Goal: Entertainment & Leisure: Browse casually

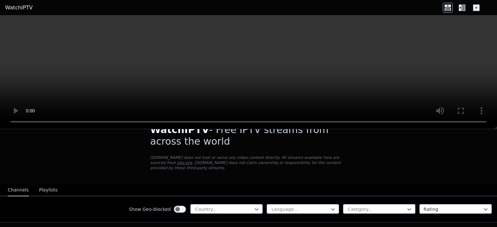
scroll to position [38, 0]
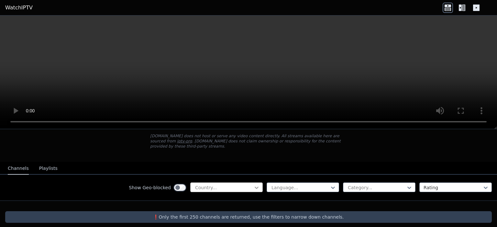
click at [253, 185] on icon at bounding box center [256, 188] width 6 height 6
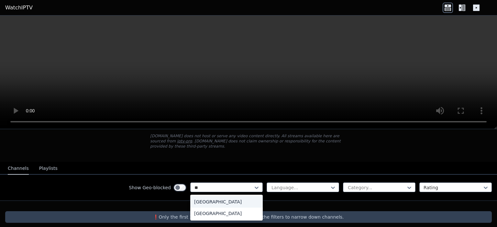
scroll to position [0, 0]
type input "*****"
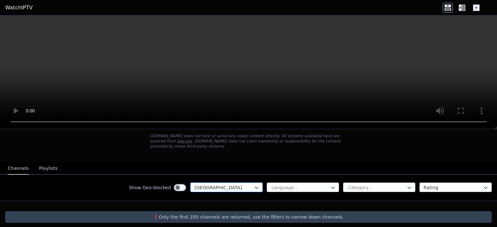
click at [207, 185] on div at bounding box center [223, 188] width 59 height 6
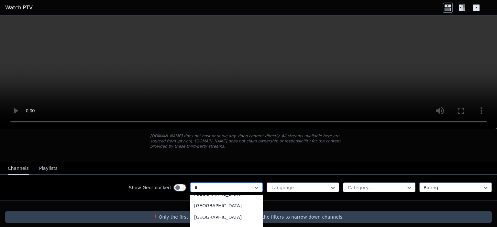
scroll to position [267, 0]
type input "***"
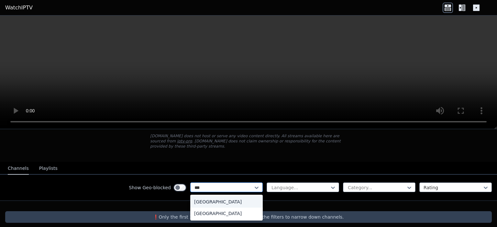
scroll to position [0, 0]
click at [195, 196] on div "[GEOGRAPHIC_DATA]" at bounding box center [226, 202] width 72 height 12
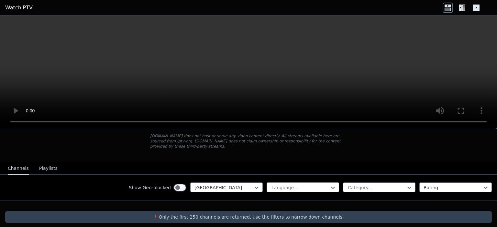
click at [307, 185] on div at bounding box center [300, 188] width 59 height 6
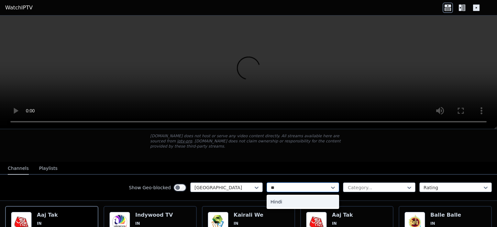
type input "***"
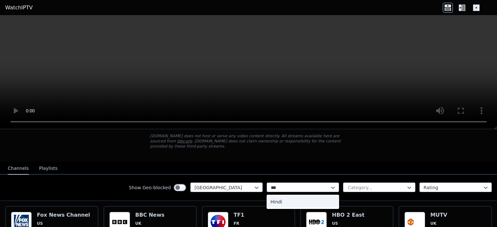
click at [281, 196] on div "Hindi" at bounding box center [303, 202] width 72 height 12
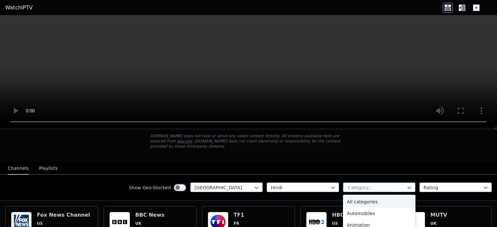
click at [364, 185] on div at bounding box center [376, 188] width 59 height 6
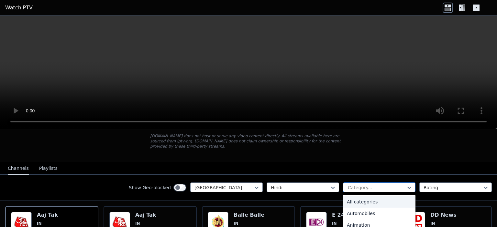
click at [368, 185] on div at bounding box center [376, 188] width 59 height 6
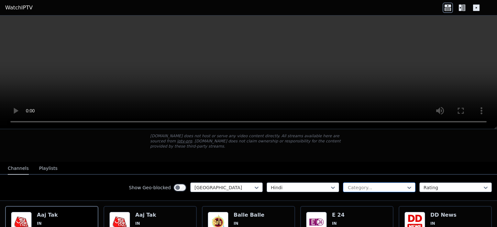
click at [368, 185] on div at bounding box center [376, 188] width 59 height 6
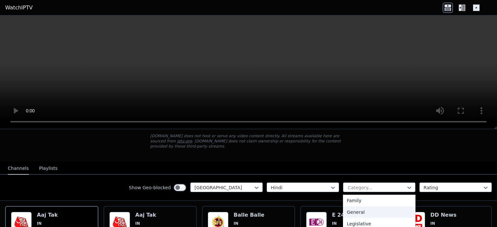
scroll to position [108, 0]
click at [356, 195] on div "Education" at bounding box center [379, 200] width 72 height 12
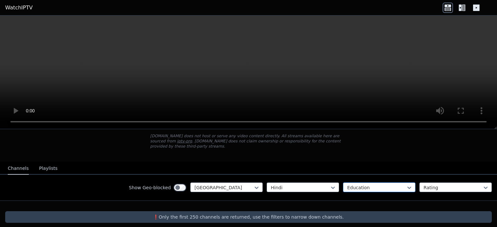
click at [365, 185] on div at bounding box center [376, 188] width 59 height 6
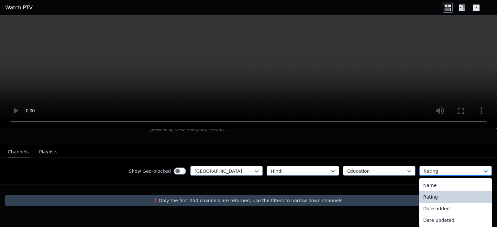
click at [440, 150] on div "Channels Playlists Show Geo-blocked India Hindi Education 4 results available. …" at bounding box center [248, 165] width 497 height 39
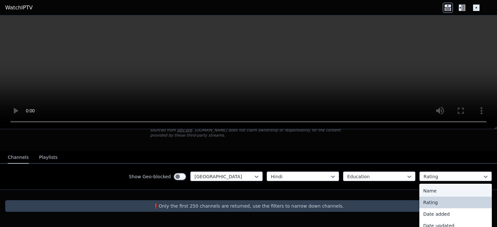
click at [456, 139] on div "WatchIPTV - Free IPTV streams from across the world [DOMAIN_NAME] does not host…" at bounding box center [248, 151] width 497 height 141
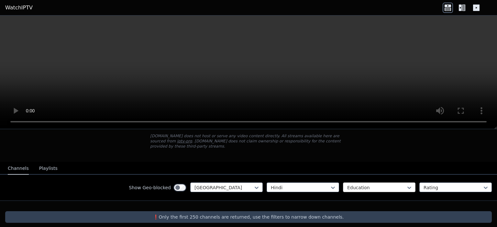
click at [368, 185] on div at bounding box center [376, 188] width 59 height 6
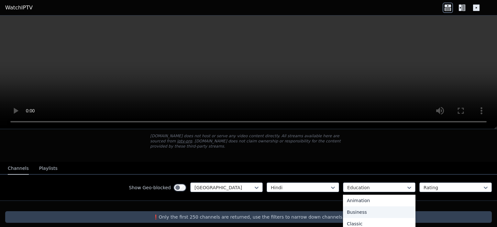
scroll to position [0, 0]
click at [311, 183] on div "Hindi" at bounding box center [303, 188] width 72 height 10
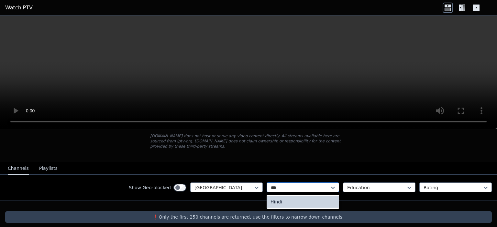
type input "****"
click at [279, 196] on div "Hindi" at bounding box center [303, 202] width 72 height 12
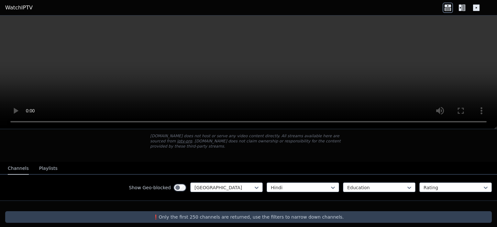
click at [42, 163] on button "Playlists" at bounding box center [48, 169] width 18 height 12
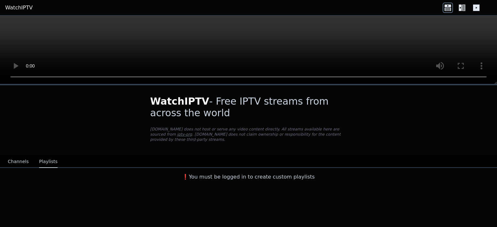
drag, startPoint x: 281, startPoint y: 84, endPoint x: 214, endPoint y: 20, distance: 92.9
click at [18, 156] on button "Channels" at bounding box center [18, 162] width 21 height 12
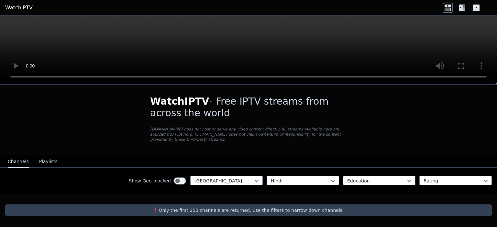
click at [185, 207] on p "❗️Only the first 250 channels are returned, use the filters to narrow down chan…" at bounding box center [249, 210] width 482 height 6
click at [217, 178] on div at bounding box center [223, 181] width 59 height 6
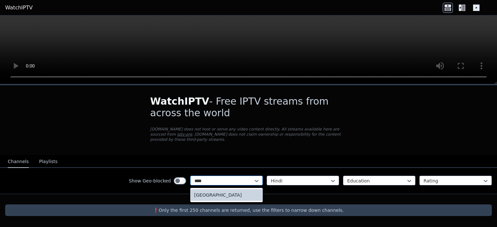
type input "*****"
click at [205, 191] on div "[GEOGRAPHIC_DATA]" at bounding box center [226, 196] width 72 height 12
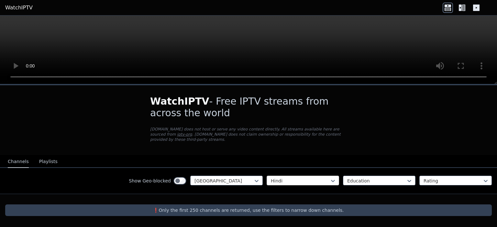
click at [293, 178] on div at bounding box center [300, 181] width 59 height 6
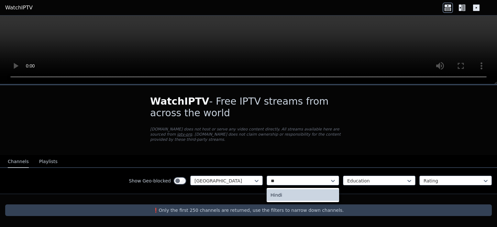
type input "***"
click at [279, 190] on div "Hindi" at bounding box center [303, 196] width 72 height 12
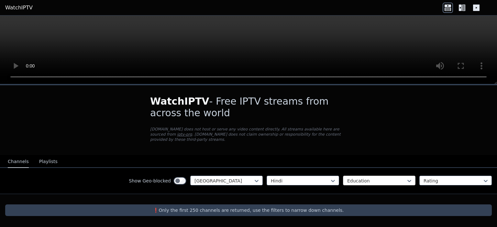
click at [364, 178] on div at bounding box center [376, 181] width 59 height 6
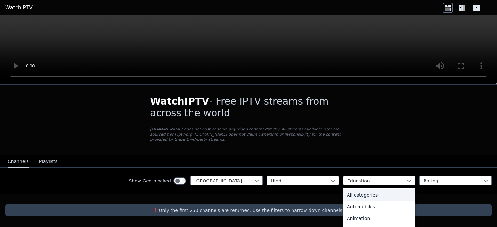
click at [364, 191] on div "All categories" at bounding box center [379, 196] width 72 height 12
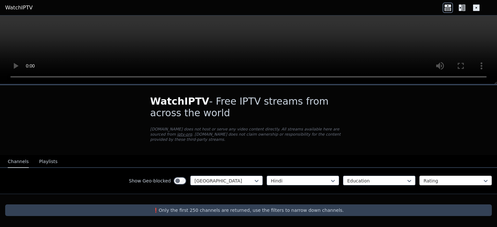
click at [430, 178] on div at bounding box center [453, 181] width 59 height 6
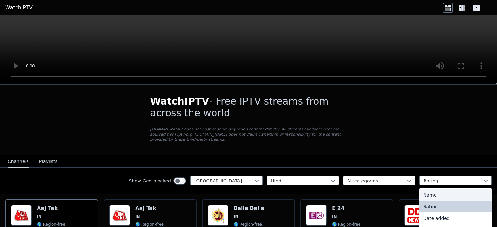
click at [430, 190] on div "Name" at bounding box center [455, 196] width 72 height 12
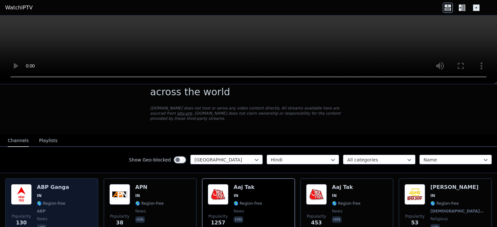
scroll to position [43, 0]
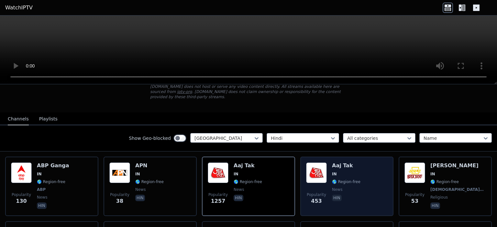
click at [358, 184] on div "Popularity 453 Aaj Tak IN 🌎 Region-free news hin" at bounding box center [347, 187] width 82 height 48
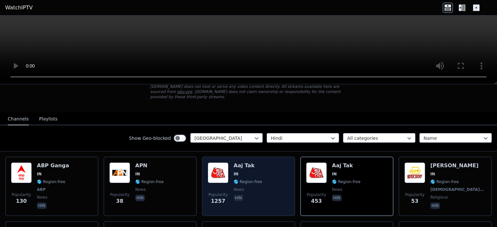
click at [271, 183] on div "Popularity 1257 Aaj Tak IN 🌎 Region-free news hin" at bounding box center [249, 187] width 82 height 48
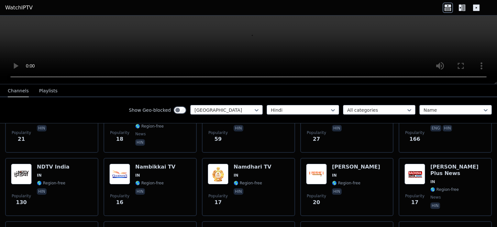
scroll to position [366, 0]
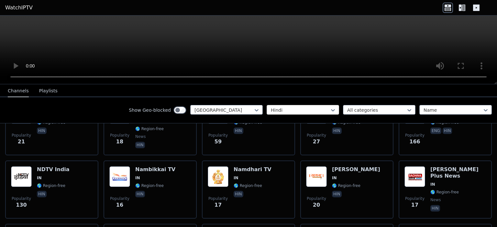
click at [320, 107] on div at bounding box center [300, 110] width 59 height 6
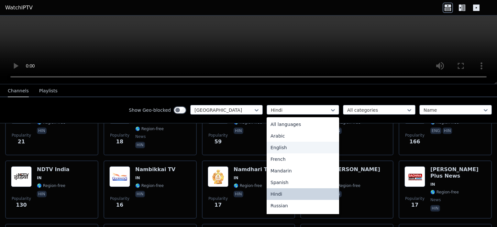
click at [281, 143] on div "English" at bounding box center [303, 148] width 72 height 12
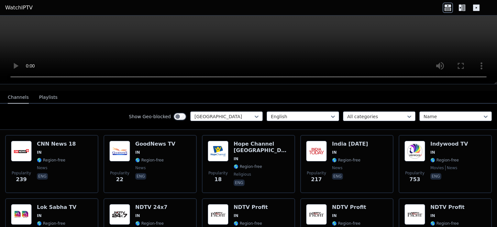
scroll to position [65, 0]
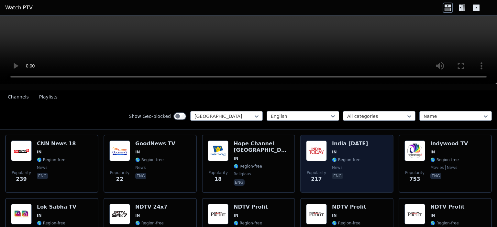
click at [343, 150] on span "IN" at bounding box center [350, 152] width 36 height 5
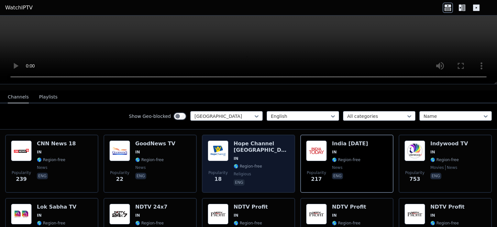
click at [244, 172] on span "religious" at bounding box center [242, 174] width 17 height 5
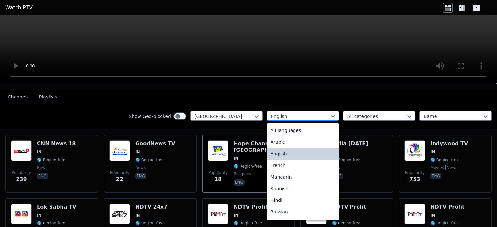
click at [299, 113] on div at bounding box center [300, 116] width 59 height 6
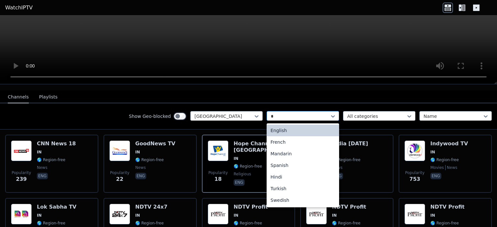
type input "**"
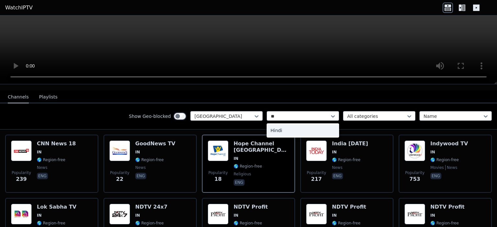
click at [291, 127] on div "Hindi" at bounding box center [303, 131] width 72 height 12
click at [441, 113] on div at bounding box center [453, 116] width 59 height 6
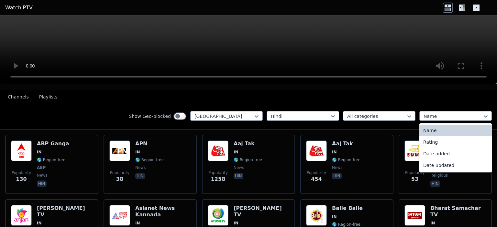
click at [433, 125] on div "Name" at bounding box center [455, 131] width 72 height 12
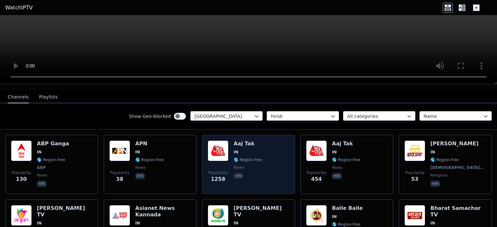
click at [256, 150] on span "IN" at bounding box center [248, 152] width 28 height 5
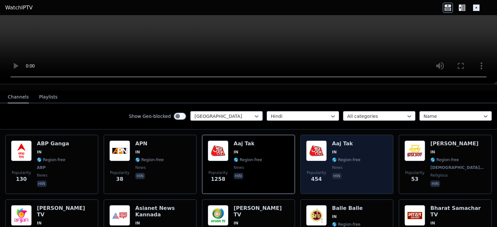
click at [333, 150] on span "IN" at bounding box center [346, 152] width 28 height 5
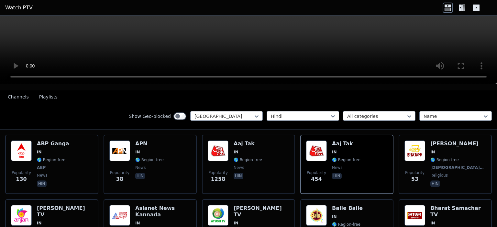
click at [41, 91] on button "Playlists" at bounding box center [48, 97] width 18 height 12
